Goal: Task Accomplishment & Management: Use online tool/utility

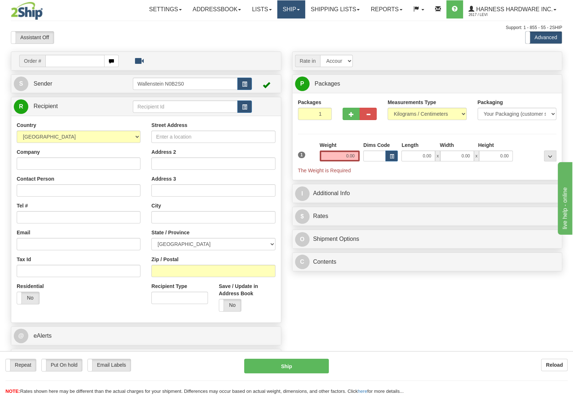
click at [299, 3] on link "Ship" at bounding box center [291, 9] width 28 height 18
click at [285, 25] on link "Ship Screen" at bounding box center [272, 25] width 66 height 9
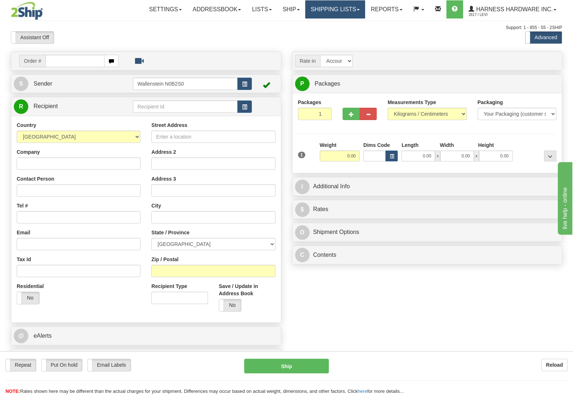
click at [322, 9] on link "Shipping lists" at bounding box center [335, 9] width 60 height 18
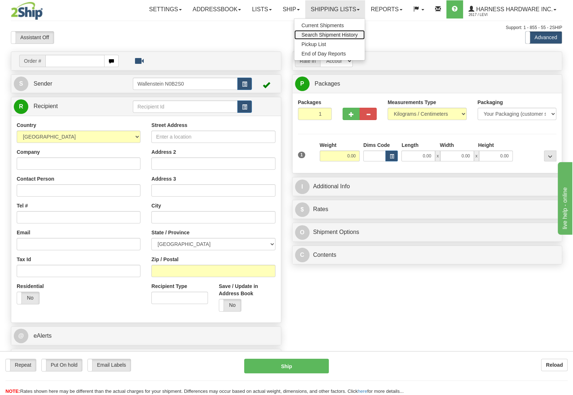
click at [335, 34] on span "Search Shipment History" at bounding box center [330, 35] width 56 height 6
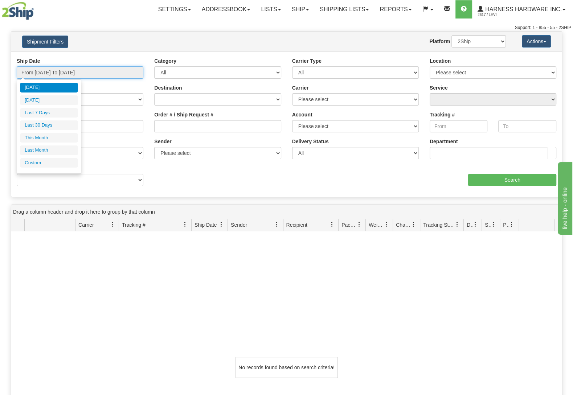
type input "[DATE]"
click at [114, 69] on input "From 09/01/2025 To 09/02/2025" at bounding box center [80, 72] width 127 height 12
type input "08/01/2025"
type input "08/31/2025"
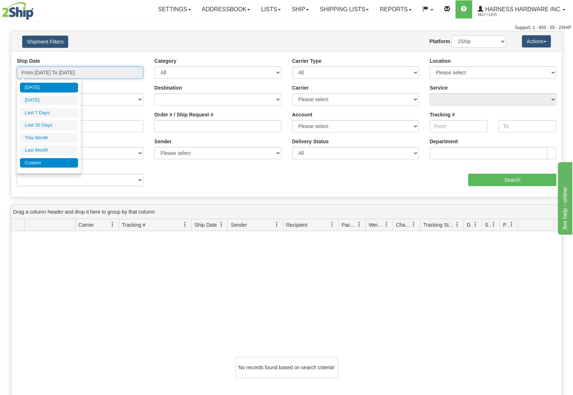
type input "[DATE]"
click at [46, 168] on li "Custom" at bounding box center [49, 163] width 58 height 10
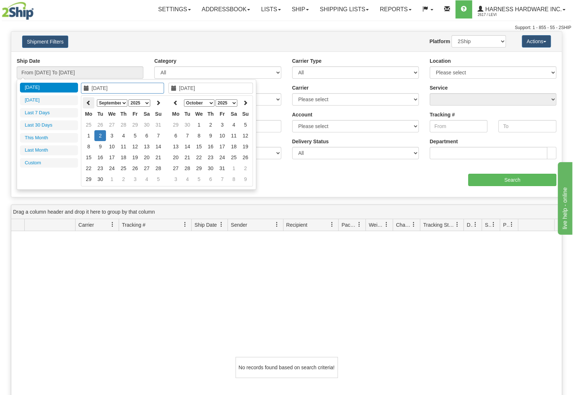
click at [92, 103] on th at bounding box center [89, 102] width 12 height 11
type input "08/22/2025"
click at [135, 154] on td "22" at bounding box center [135, 157] width 12 height 11
type input "08/22/2025"
type input "From 08/22/2025 To 08/22/2025"
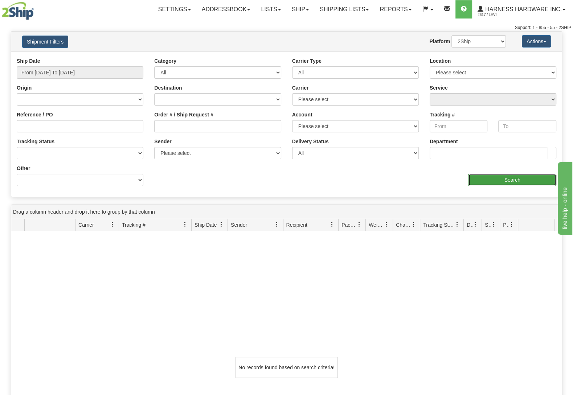
click at [513, 182] on input "Search" at bounding box center [512, 180] width 88 height 12
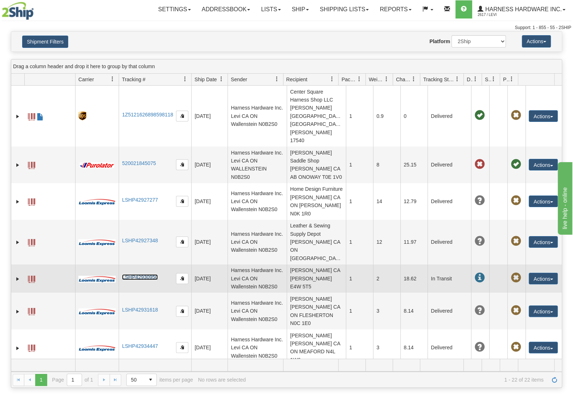
click at [147, 274] on link "LSHP42930950" at bounding box center [140, 277] width 36 height 6
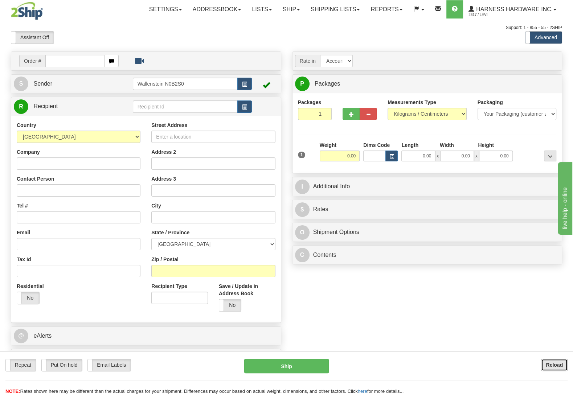
click at [561, 366] on b "Reload" at bounding box center [554, 365] width 17 height 6
click at [160, 106] on input "text" at bounding box center [185, 107] width 105 height 12
click at [159, 118] on div "MARSH" at bounding box center [183, 119] width 97 height 8
type input "MARSH"
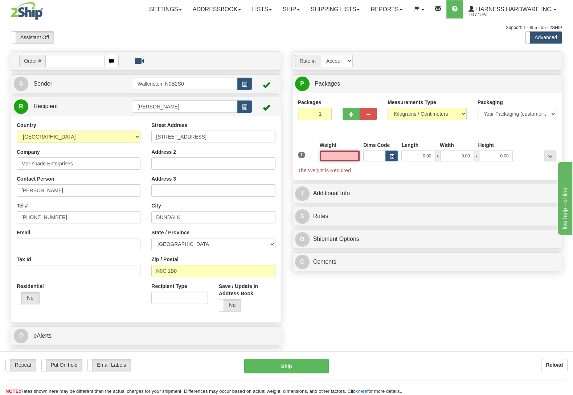
click at [341, 153] on input "text" at bounding box center [340, 156] width 40 height 11
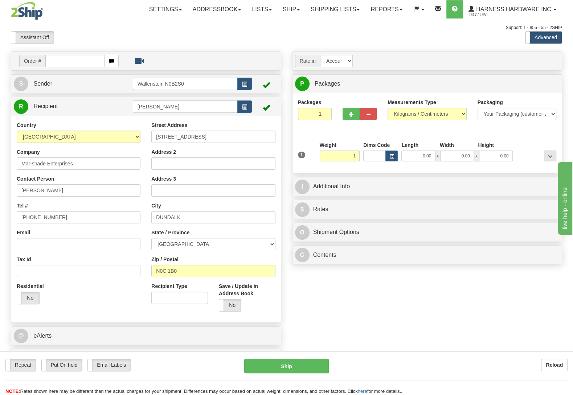
type input "1.00"
click at [534, 146] on div at bounding box center [537, 152] width 44 height 20
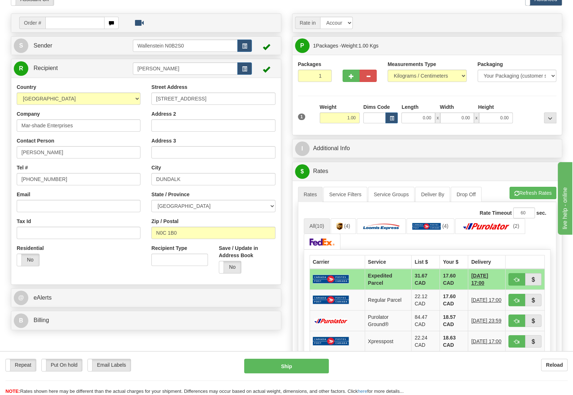
scroll to position [76, 0]
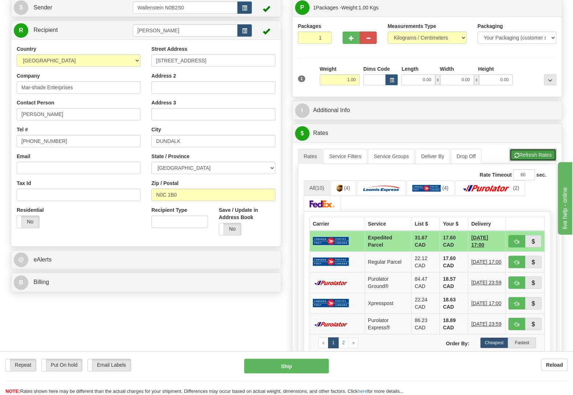
click at [534, 158] on button "Refresh Rates" at bounding box center [533, 155] width 47 height 12
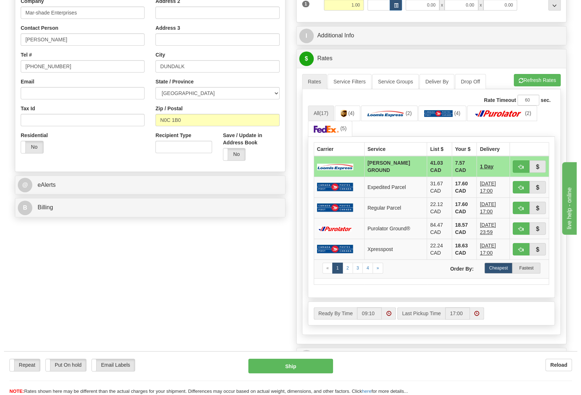
scroll to position [152, 0]
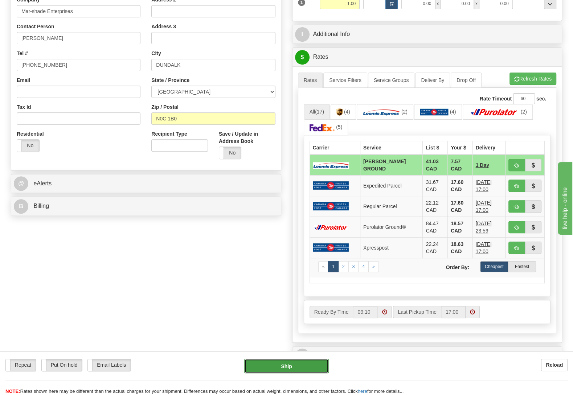
click at [309, 368] on button "Ship" at bounding box center [286, 366] width 85 height 15
type input "DD"
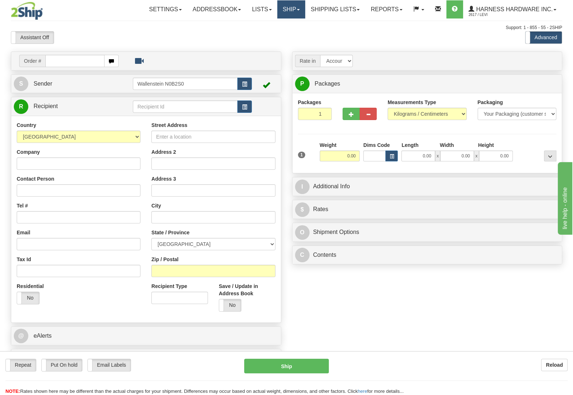
click at [287, 11] on link "Ship" at bounding box center [291, 9] width 28 height 18
click at [281, 33] on span "OnHold / Order Queue" at bounding box center [272, 35] width 51 height 6
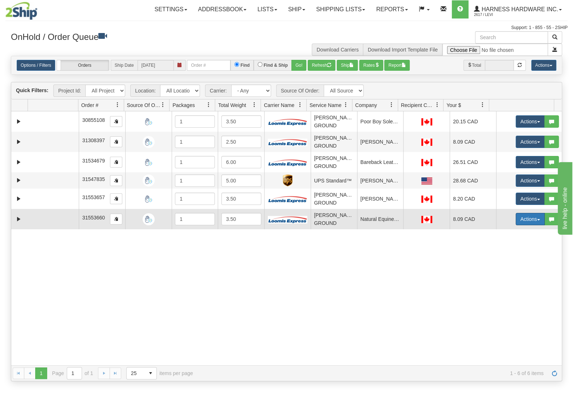
click at [523, 216] on button "Actions" at bounding box center [530, 219] width 29 height 12
click at [503, 264] on link "Ship" at bounding box center [516, 261] width 58 height 9
